Goal: Task Accomplishment & Management: Use online tool/utility

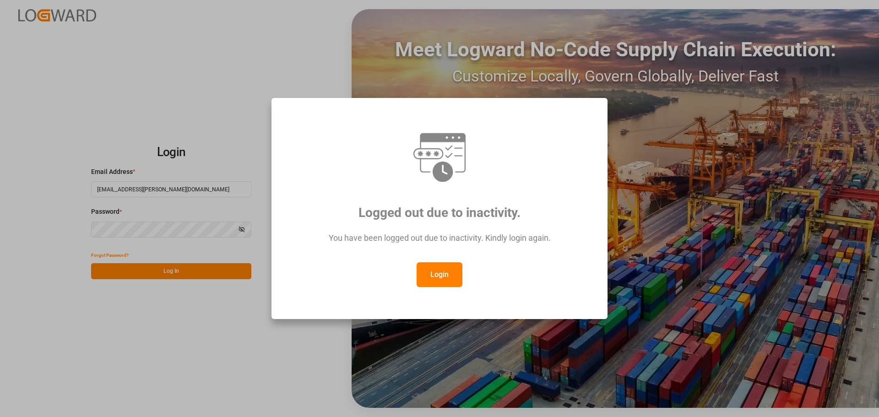
click at [428, 268] on button "Login" at bounding box center [439, 274] width 46 height 25
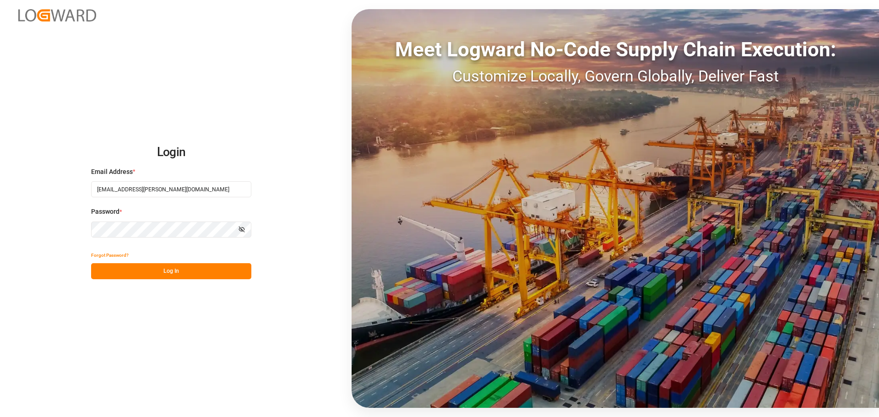
click at [160, 264] on button "Log In" at bounding box center [171, 271] width 160 height 16
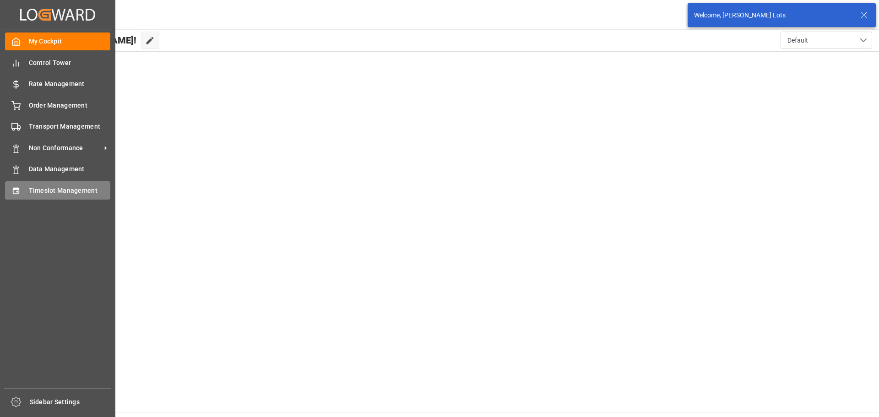
click at [40, 187] on span "Timeslot Management" at bounding box center [70, 191] width 82 height 10
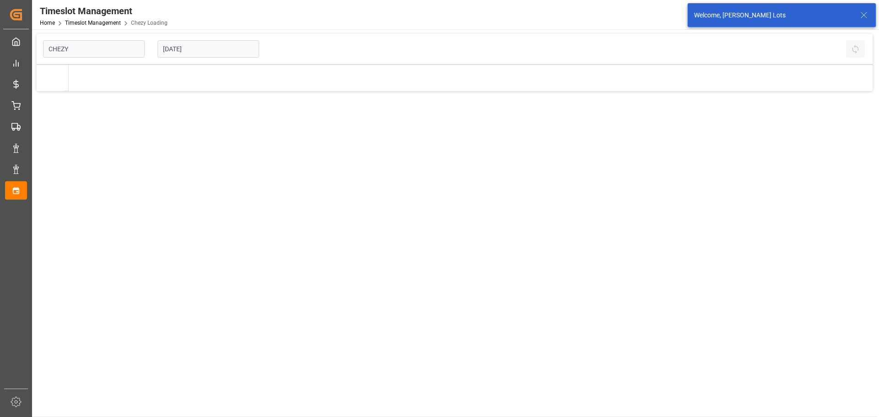
type input "Chezy Loading"
